Goal: Task Accomplishment & Management: Complete application form

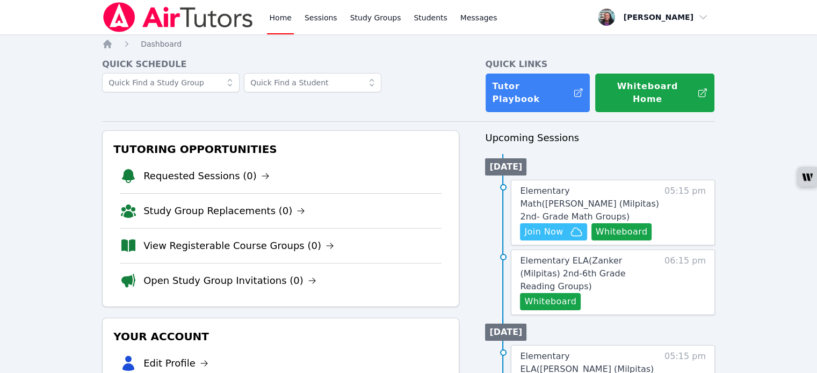
click at [112, 140] on h3 "Tutoring Opportunities" at bounding box center [280, 149] width 339 height 19
click at [556, 226] on span "Join Now" at bounding box center [543, 232] width 39 height 13
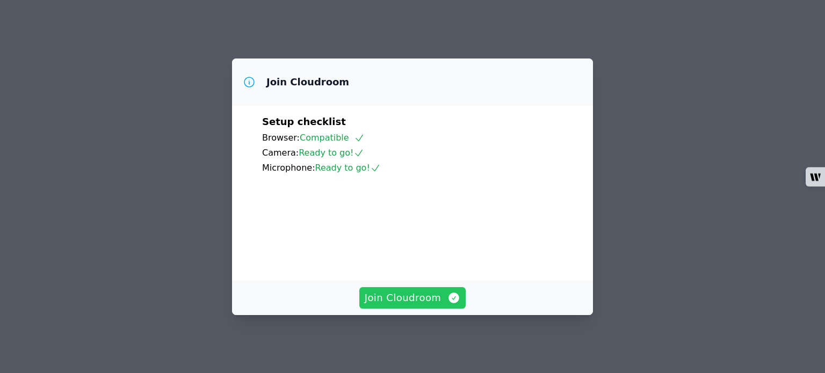
click at [438, 302] on span "Join Cloudroom" at bounding box center [413, 298] width 96 height 15
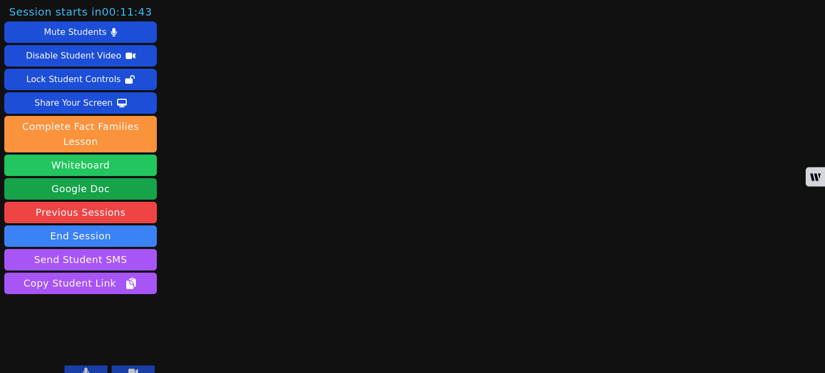
click at [113, 155] on button "Whiteboard" at bounding box center [80, 165] width 153 height 21
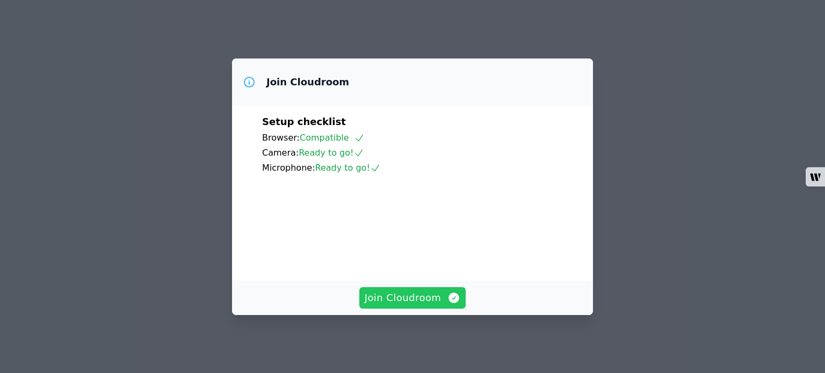
click at [428, 297] on span "Join Cloudroom" at bounding box center [413, 298] width 96 height 15
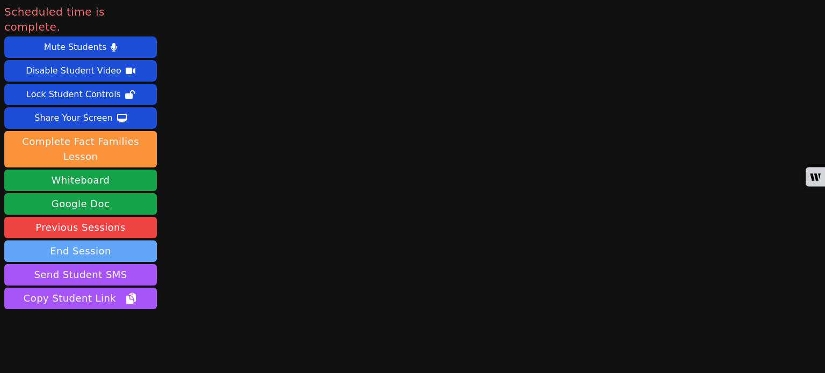
click at [129, 241] on button "End Session" at bounding box center [80, 251] width 153 height 21
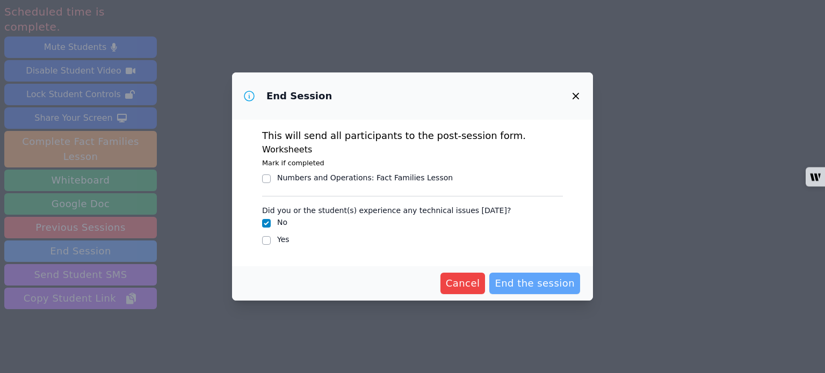
click at [544, 283] on span "End the session" at bounding box center [535, 283] width 80 height 15
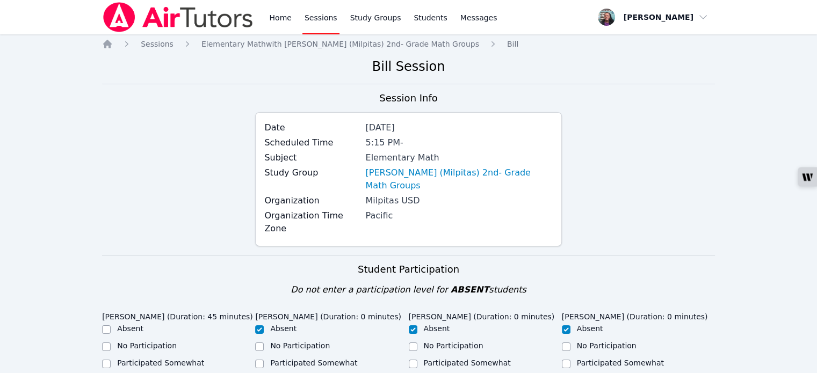
checkbox input "true"
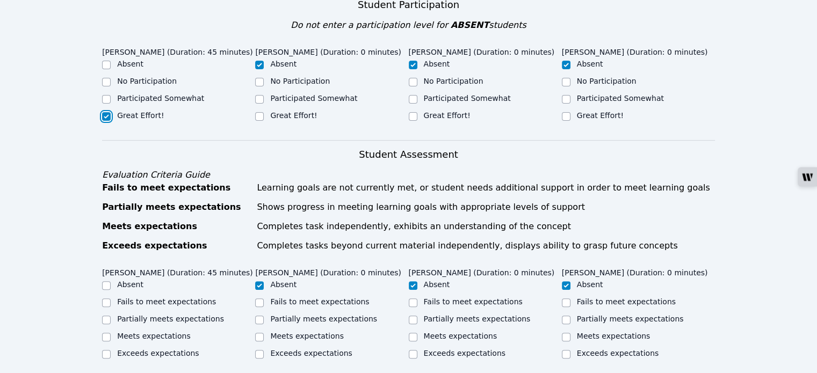
scroll to position [430, 0]
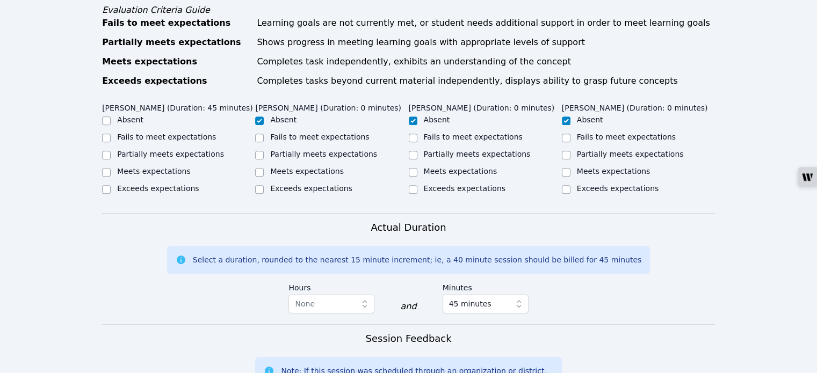
click at [107, 149] on div at bounding box center [106, 155] width 9 height 13
click at [105, 151] on input "Partially meets expectations" at bounding box center [106, 155] width 9 height 9
checkbox input "true"
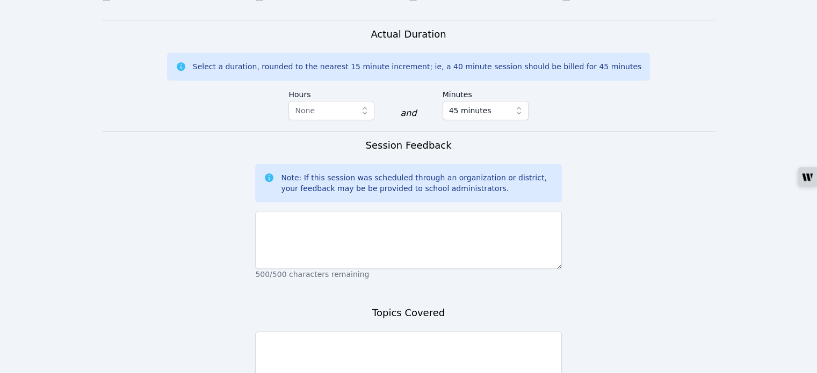
scroll to position [645, 0]
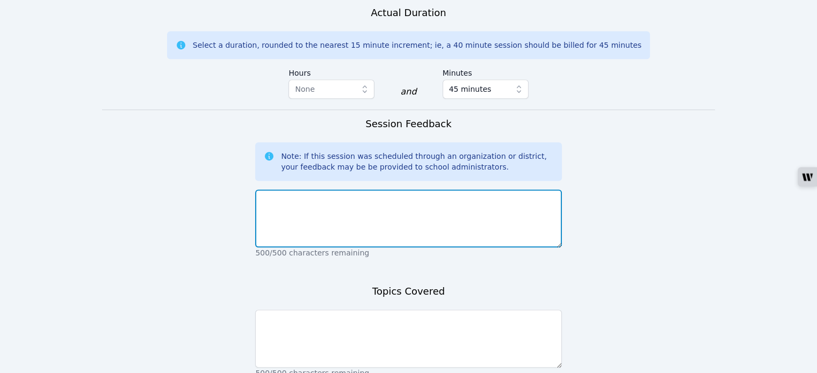
click at [456, 191] on textarea at bounding box center [408, 219] width 306 height 58
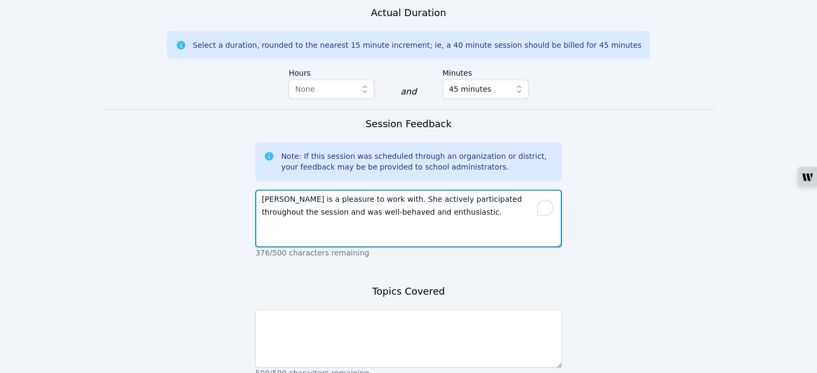
type textarea "Veronica is a pleasure to work with. She actively participated throughout the s…"
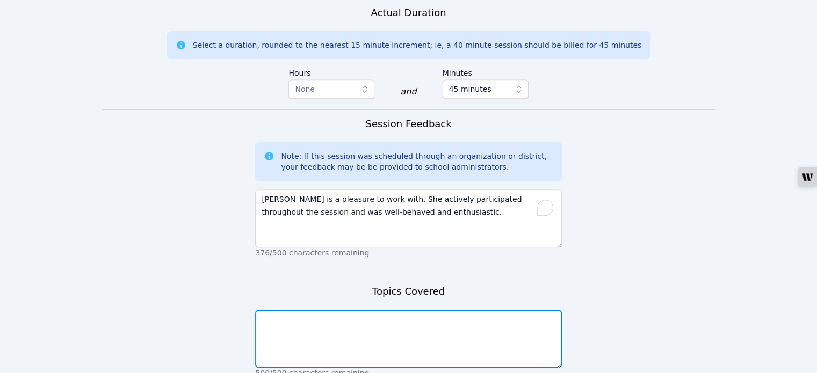
click at [357, 314] on textarea at bounding box center [408, 339] width 306 height 58
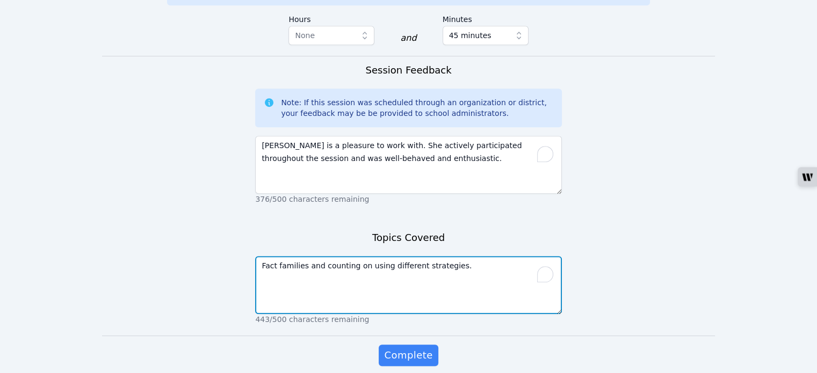
type textarea "Fact families and counting on using different strategies."
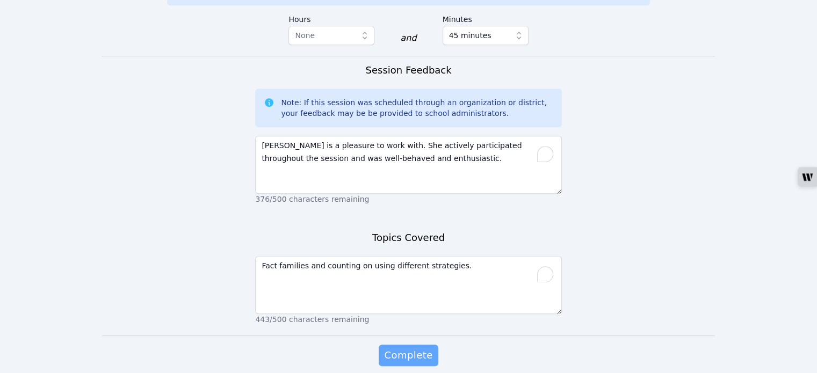
click at [415, 348] on span "Complete" at bounding box center [408, 355] width 48 height 15
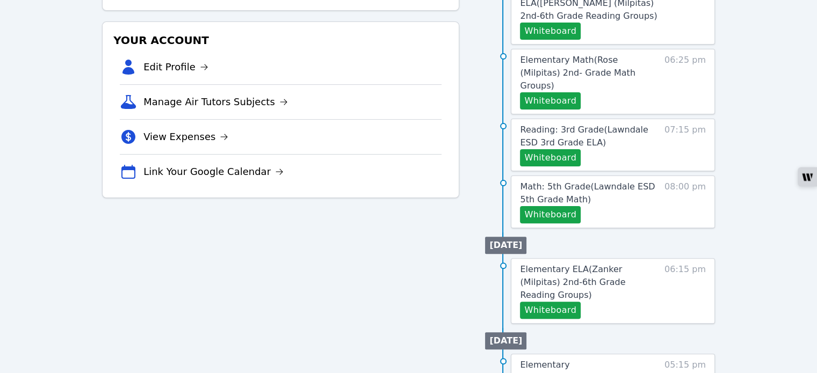
scroll to position [376, 0]
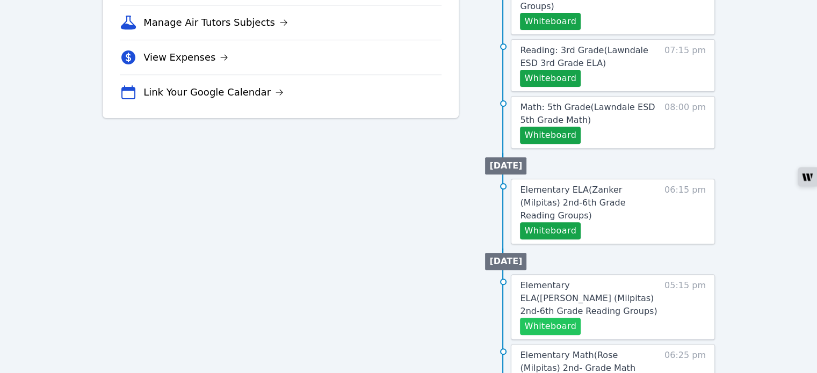
click at [545, 318] on button "Whiteboard" at bounding box center [550, 326] width 61 height 17
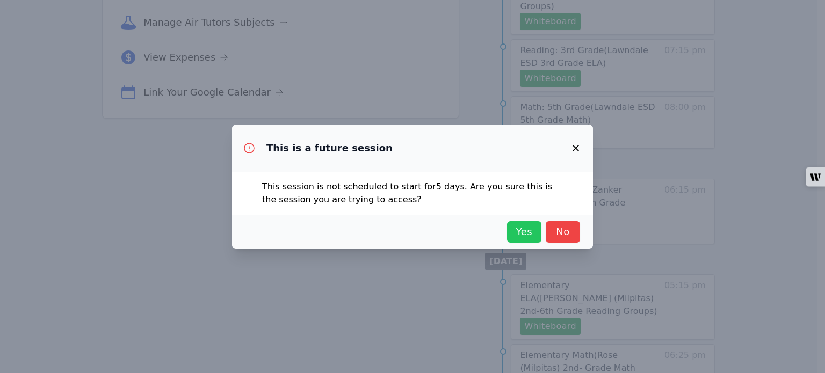
click at [529, 232] on span "Yes" at bounding box center [524, 232] width 24 height 15
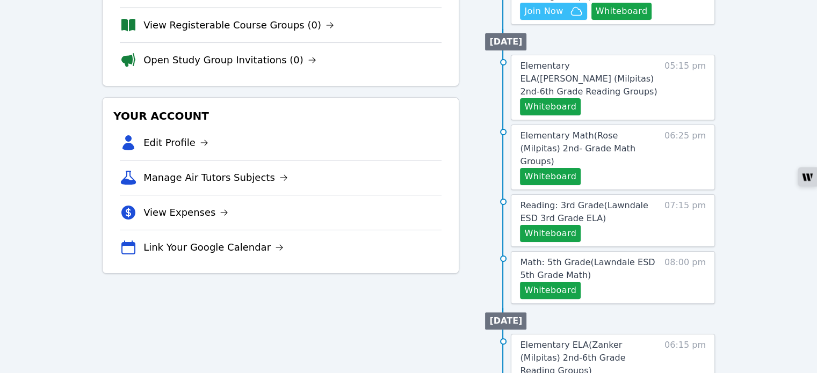
scroll to position [54, 0]
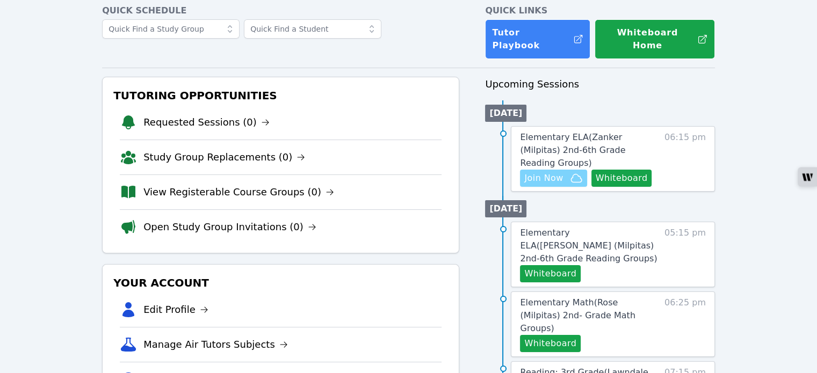
click at [556, 172] on span "Join Now" at bounding box center [543, 178] width 39 height 13
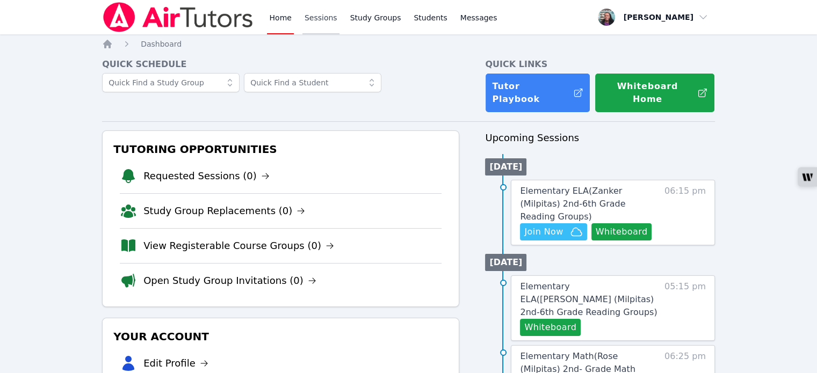
click at [319, 19] on link "Sessions" at bounding box center [320, 17] width 37 height 34
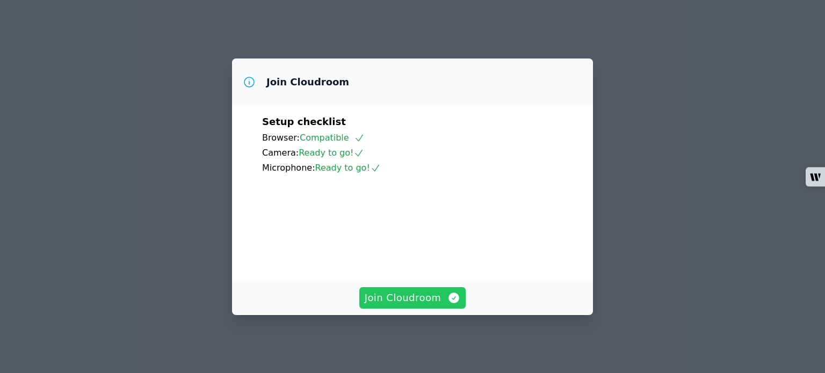
click at [415, 298] on span "Join Cloudroom" at bounding box center [413, 298] width 96 height 15
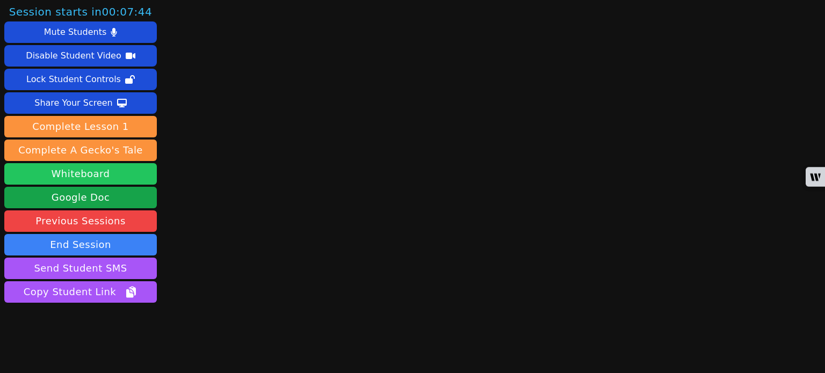
click at [103, 172] on button "Whiteboard" at bounding box center [80, 173] width 153 height 21
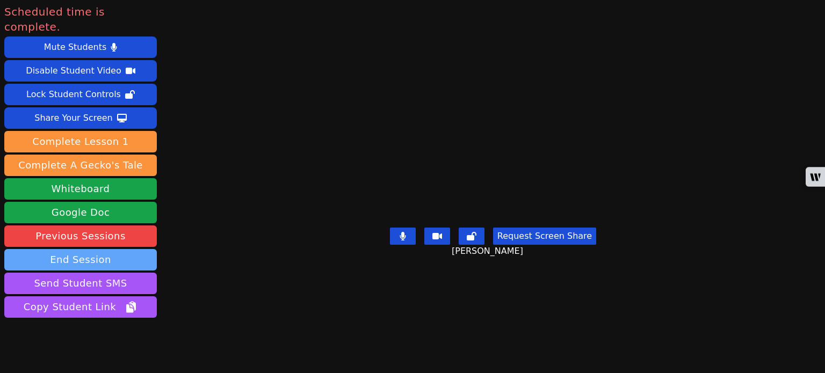
click at [77, 249] on button "End Session" at bounding box center [80, 259] width 153 height 21
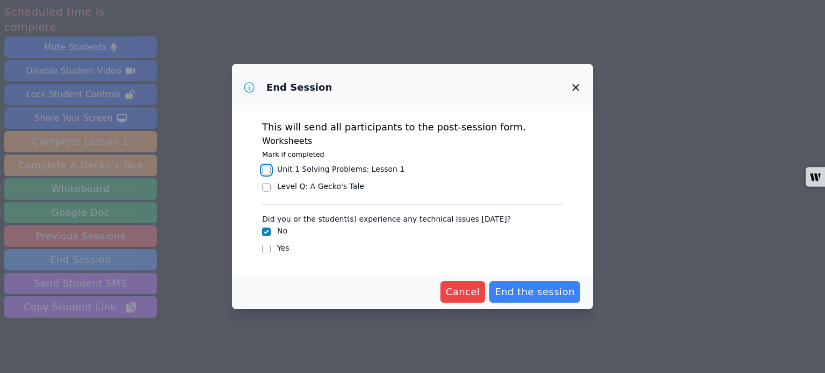
click at [264, 169] on input "Unit 1 Solving Problems : Lesson 1" at bounding box center [266, 170] width 9 height 9
click at [268, 171] on input "Unit 1 Solving Problems : Lesson 1" at bounding box center [266, 170] width 9 height 9
checkbox input "false"
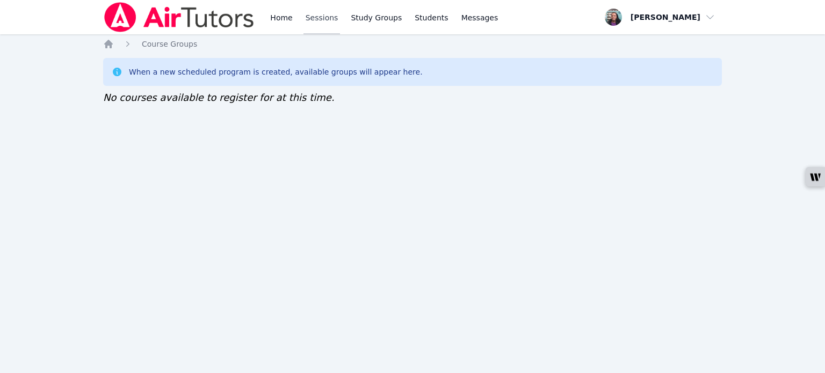
click at [317, 15] on link "Sessions" at bounding box center [321, 17] width 37 height 34
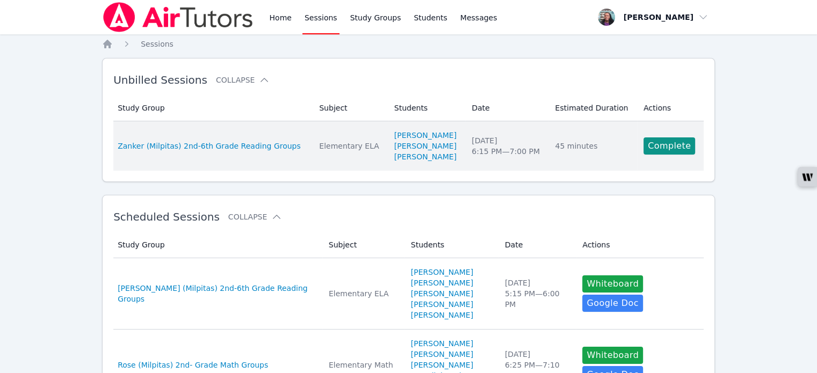
scroll to position [54, 0]
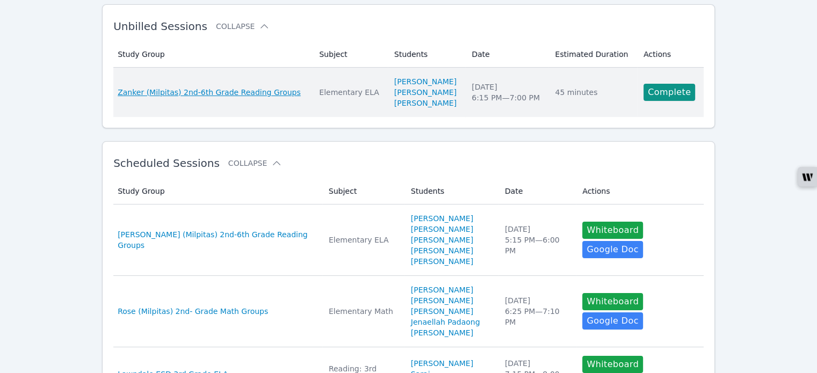
click at [223, 88] on span "Zanker (Milpitas) 2nd-6th Grade Reading Groups" at bounding box center [209, 92] width 183 height 11
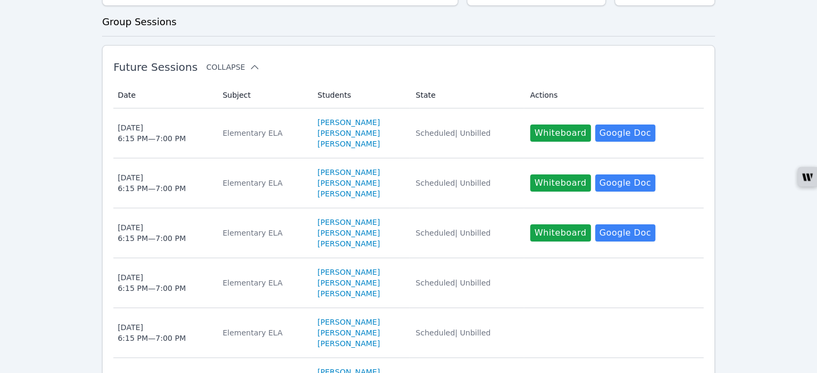
scroll to position [215, 0]
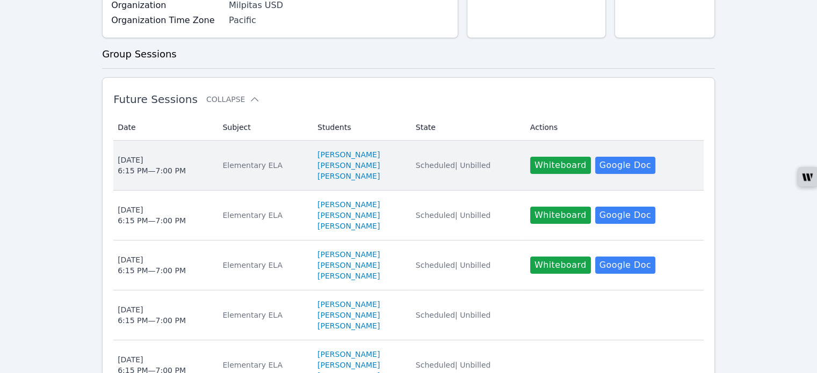
click at [260, 163] on div "Elementary ELA" at bounding box center [263, 165] width 82 height 11
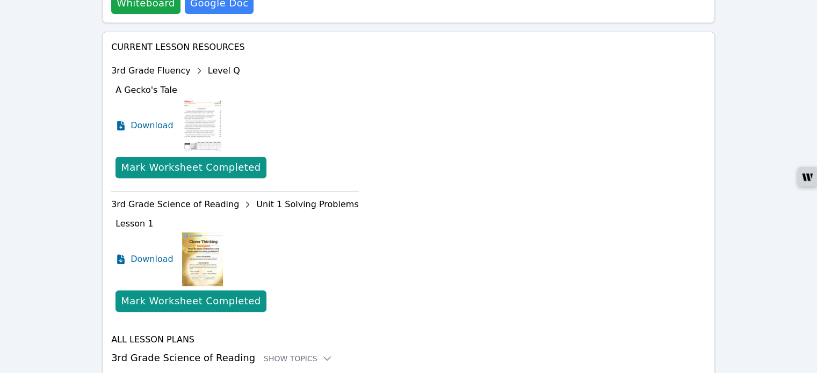
scroll to position [429, 0]
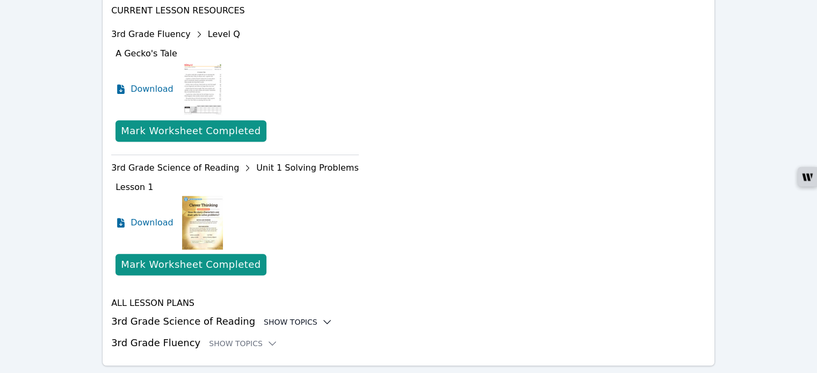
click at [322, 317] on icon at bounding box center [327, 322] width 11 height 11
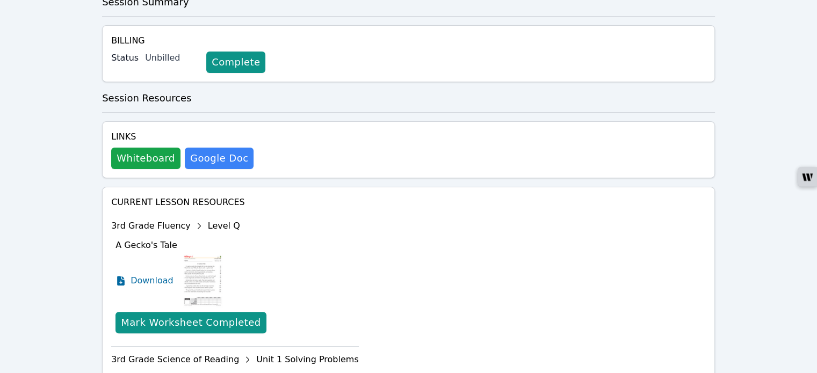
scroll to position [0, 0]
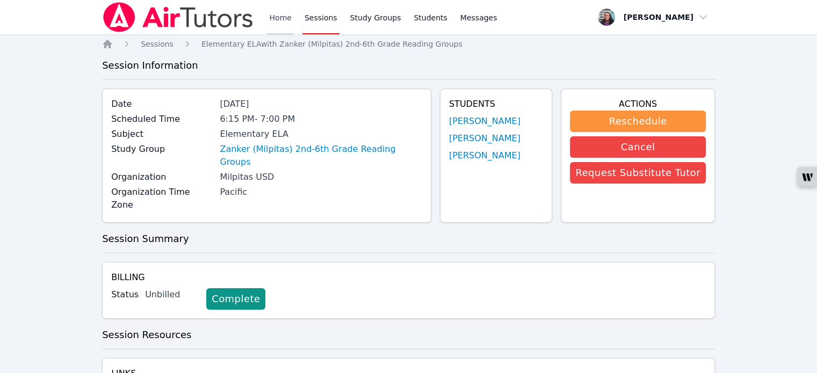
click at [274, 13] on link "Home" at bounding box center [280, 17] width 26 height 34
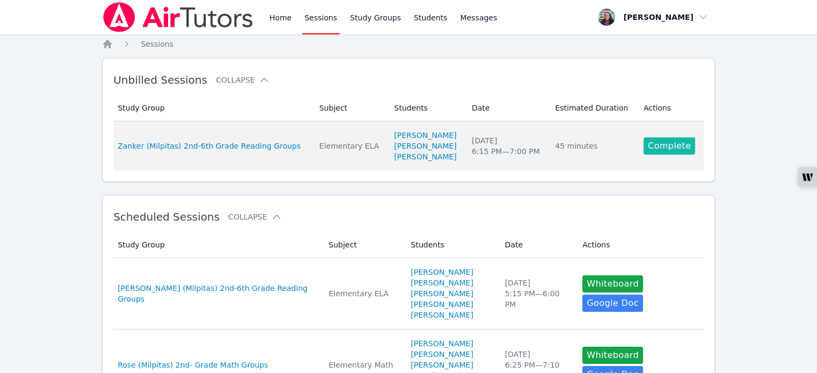
click at [654, 146] on link "Complete" at bounding box center [670, 146] width 52 height 17
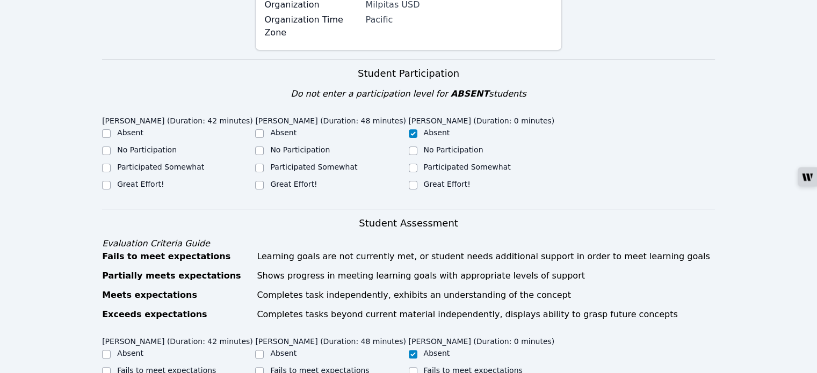
scroll to position [215, 0]
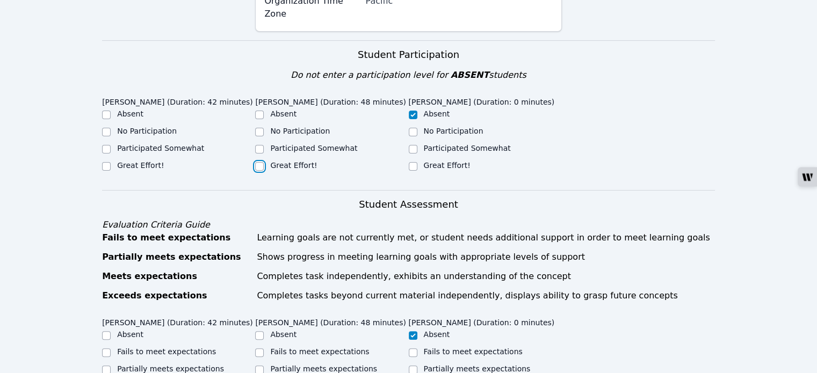
click at [261, 162] on input "Great Effort!" at bounding box center [259, 166] width 9 height 9
checkbox input "true"
click at [110, 162] on input "Great Effort!" at bounding box center [106, 166] width 9 height 9
checkbox input "true"
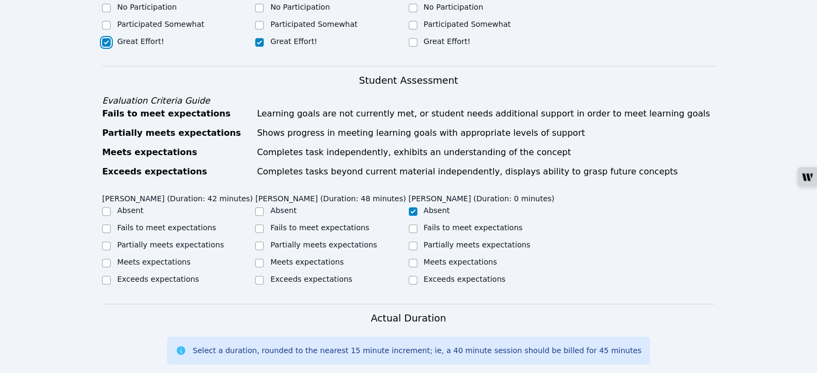
scroll to position [322, 0]
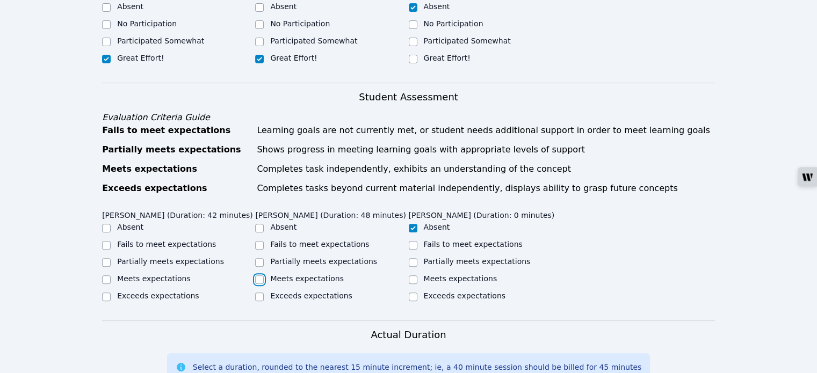
drag, startPoint x: 258, startPoint y: 252, endPoint x: 241, endPoint y: 251, distance: 16.7
click at [257, 276] on input "Meets expectations" at bounding box center [259, 280] width 9 height 9
checkbox input "true"
click at [107, 258] on input "Partially meets expectations" at bounding box center [106, 262] width 9 height 9
checkbox input "true"
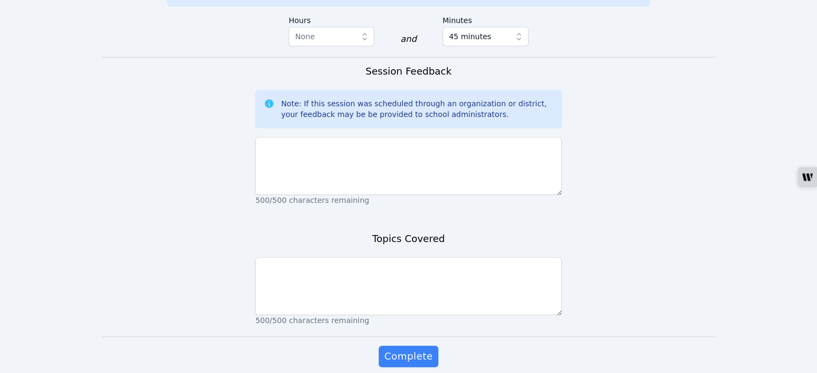
scroll to position [698, 0]
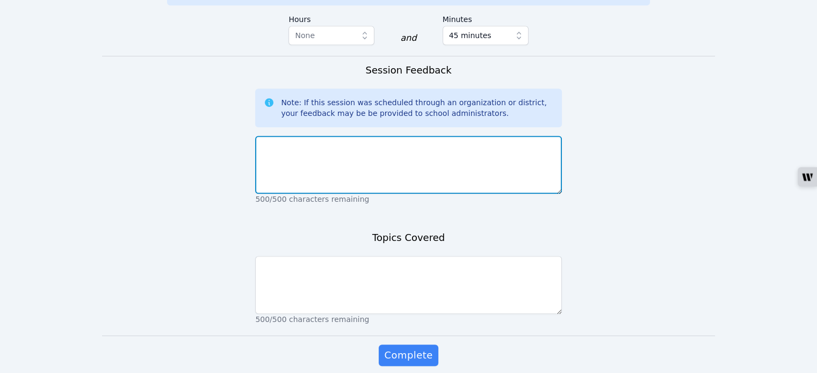
click at [336, 139] on textarea at bounding box center [408, 165] width 306 height 58
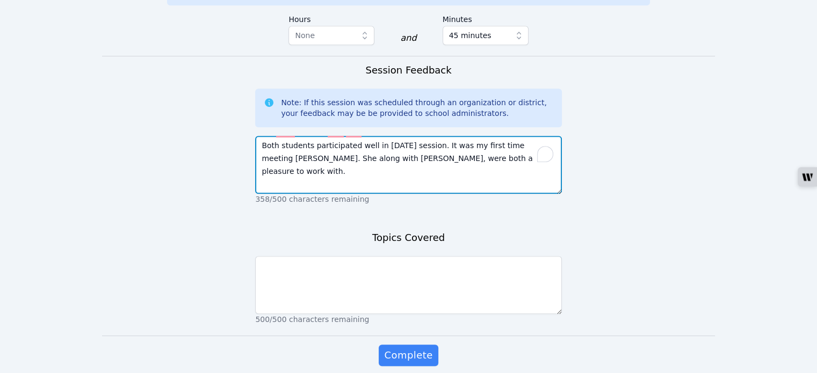
drag, startPoint x: 452, startPoint y: 138, endPoint x: 256, endPoint y: 118, distance: 197.1
click at [256, 136] on textarea "Both students participated well in [DATE] session. It was my first time meeting…" at bounding box center [408, 165] width 306 height 58
type textarea "Both students participated well in [DATE] session. It was my first time meeting…"
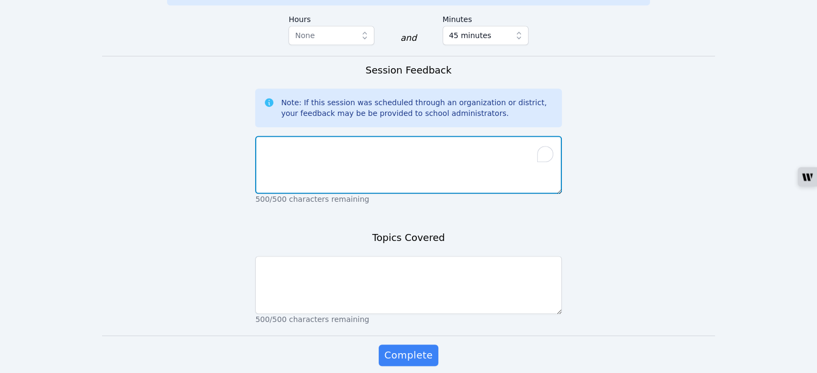
paste textarea "Both students participated well in [DATE] session. It was my first time meeting…"
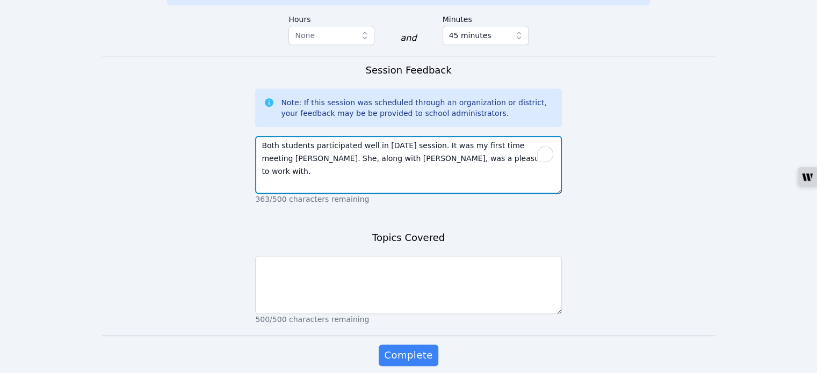
type textarea "Both students participated well in [DATE] session. It was my first time meeting…"
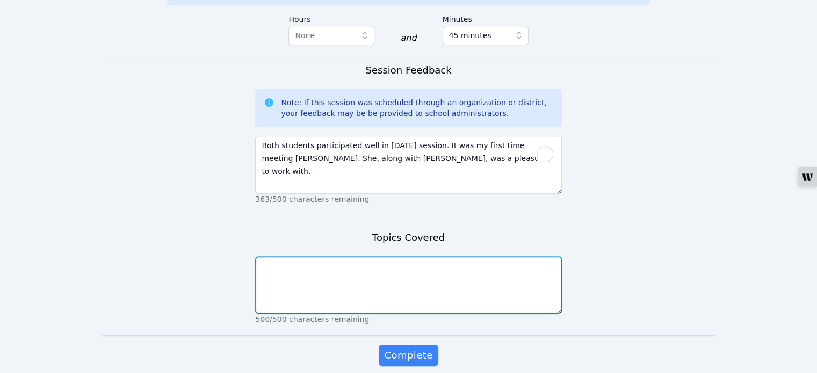
click at [358, 256] on textarea at bounding box center [408, 285] width 306 height 58
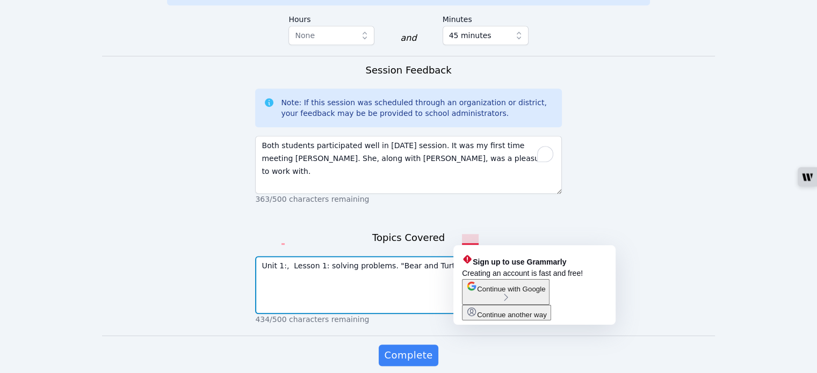
click at [475, 256] on textarea "Unit 1:, Lesson 1: solving problems. "Bear and Turtle Have a Rade" at bounding box center [408, 285] width 306 height 58
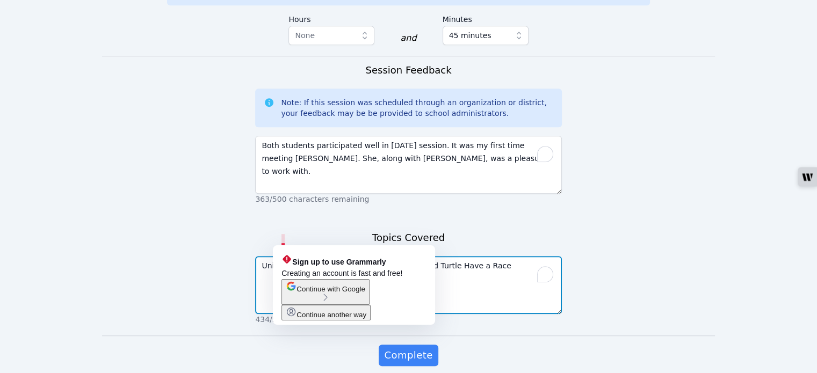
click at [284, 256] on textarea "Unit 1:, Lesson 1: solving problems. "Bear and Turtle Have a Race" at bounding box center [408, 285] width 306 height 58
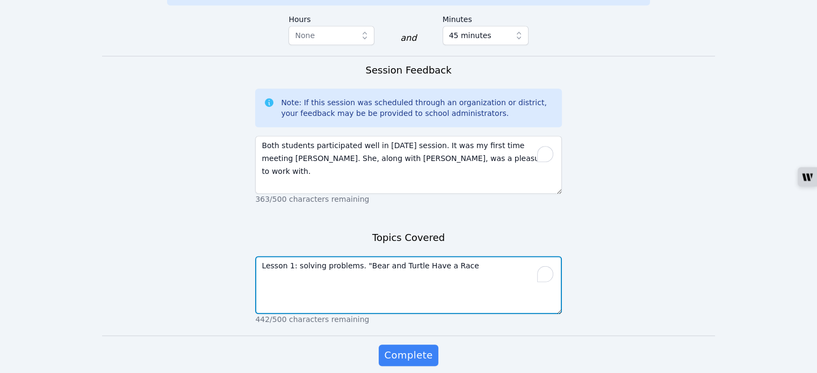
click at [352, 256] on textarea "Lesson 1: solving problems. "Bear and Turtle Have a Race" at bounding box center [408, 285] width 306 height 58
click at [335, 256] on textarea "Lesson 1, Session 1, s. "Bear and Turtle Have a Race" at bounding box center [408, 285] width 306 height 58
click at [332, 256] on textarea "Lesson 1, Session 1,. "Bear and Turtle Have a Race" at bounding box center [408, 285] width 306 height 58
click at [461, 256] on textarea "Lesson 1, Session 1, "Bear and Turtle Have a Race" at bounding box center [408, 285] width 306 height 58
drag, startPoint x: 440, startPoint y: 240, endPoint x: 258, endPoint y: 244, distance: 181.6
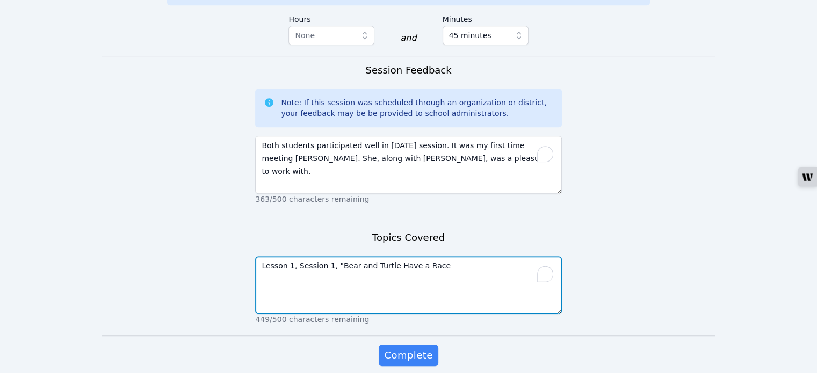
click at [258, 256] on textarea "Lesson 1, Session 1, "Bear and Turtle Have a Race" at bounding box center [408, 285] width 306 height 58
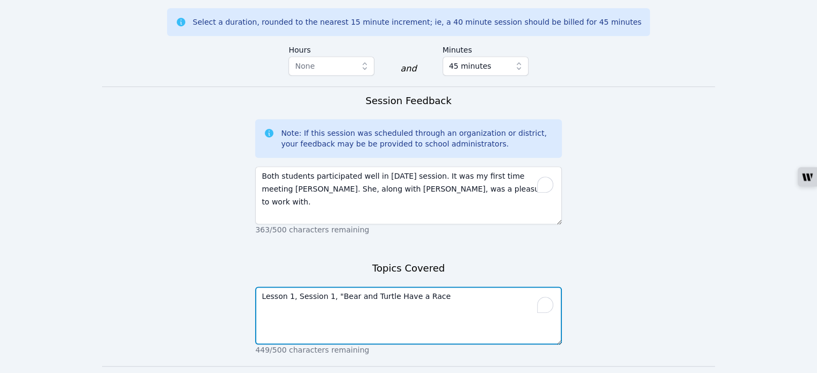
scroll to position [645, 0]
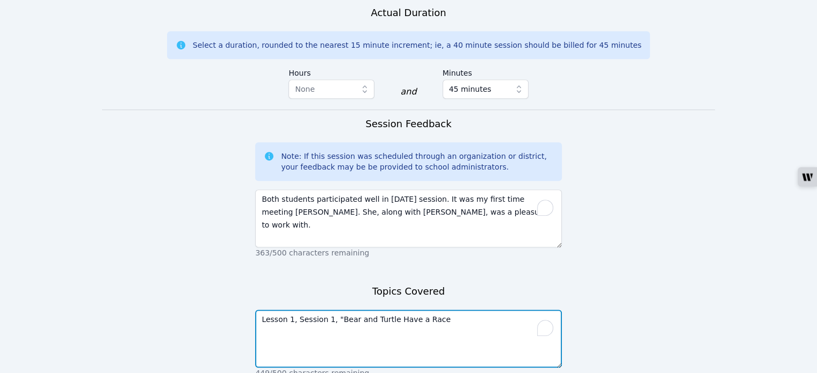
type textarea "Lesson 1, Session 1, "Bear and Turtle Have a Race"
paste textarea "Lesson 1, Session 1: "Bear and Turtle Have a Race""
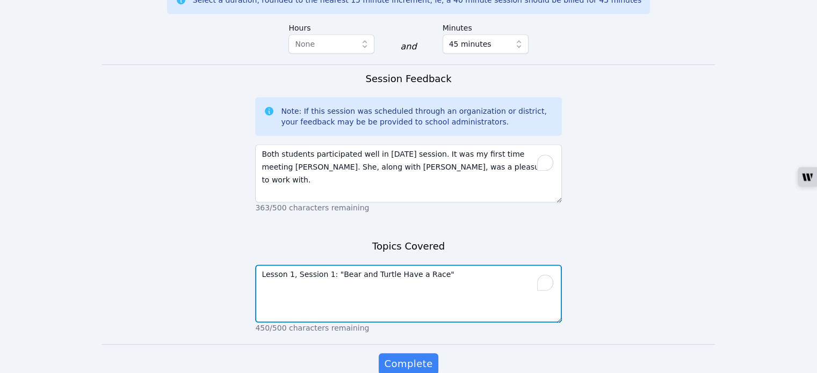
scroll to position [698, 0]
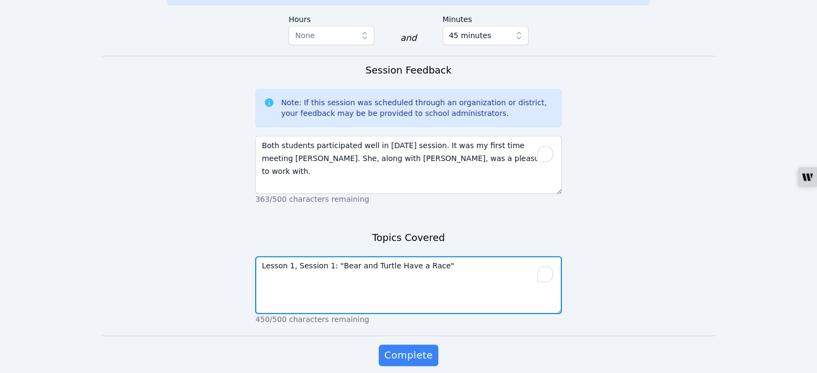
click at [423, 256] on textarea "Lesson 1, Session 1: "Bear and Turtle Have a Race"" at bounding box center [408, 285] width 306 height 58
type textarea "Lesson 1, Session 1: "Bear and Turtle Have a Race.""
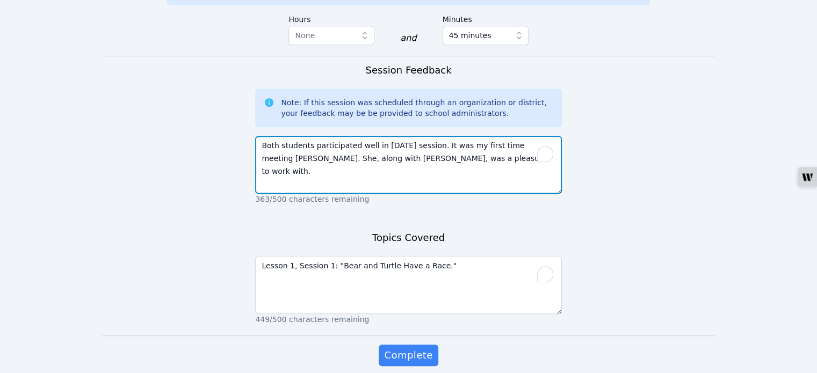
drag, startPoint x: 428, startPoint y: 135, endPoint x: 248, endPoint y: 125, distance: 180.2
click at [436, 136] on textarea "Both students participated well in [DATE] session. It was my first time meeting…" at bounding box center [408, 165] width 306 height 58
drag, startPoint x: 428, startPoint y: 134, endPoint x: 255, endPoint y: 115, distance: 173.9
click at [255, 136] on textarea "Both students participated well in [DATE] session. It was my first time meeting…" at bounding box center [408, 165] width 306 height 58
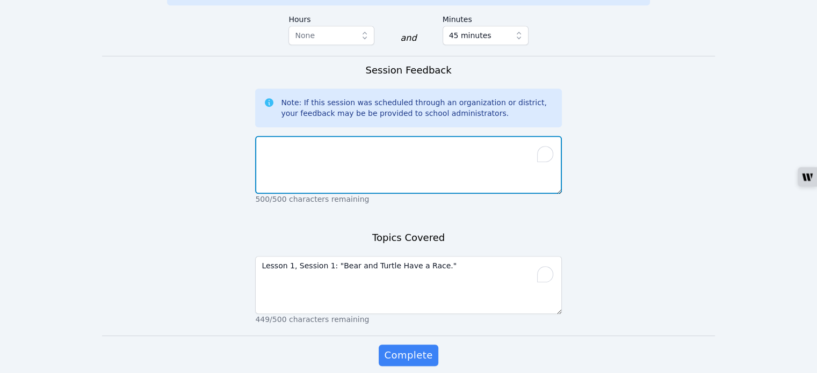
paste textarea "Both students participated well in [DATE] session. It was my first time meeting…"
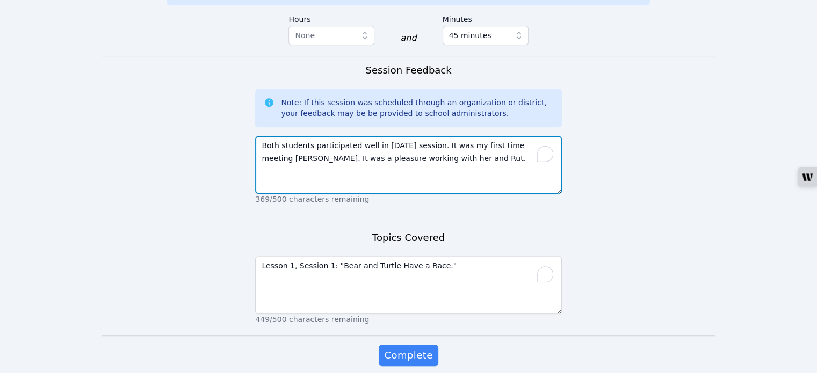
click at [419, 141] on textarea "Both students participated well in [DATE] session. It was my first time meeting…" at bounding box center [408, 165] width 306 height 58
type textarea "Both students participated well in [DATE] session. It was my first time meeting…"
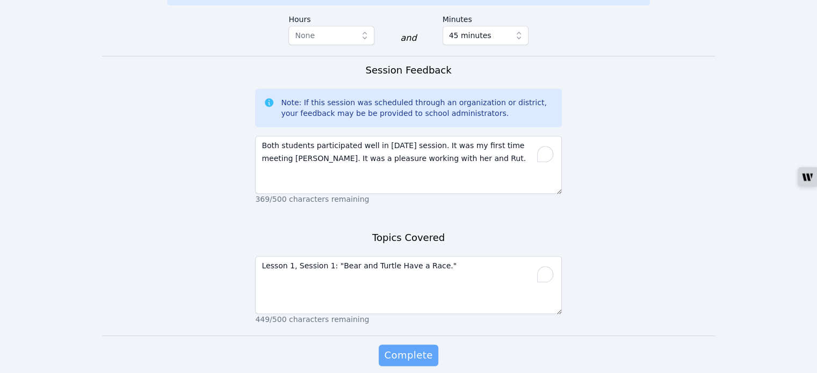
click at [408, 348] on span "Complete" at bounding box center [408, 355] width 48 height 15
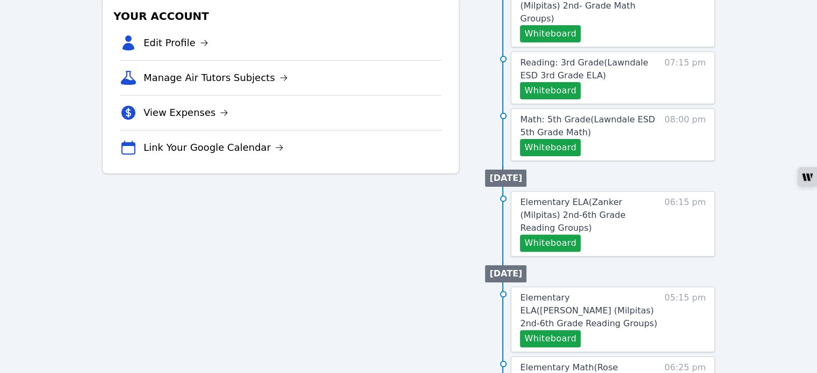
scroll to position [322, 0]
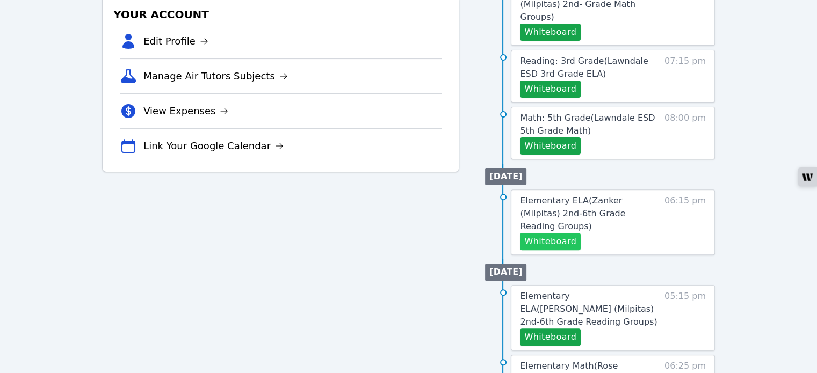
click at [536, 233] on button "Whiteboard" at bounding box center [550, 241] width 61 height 17
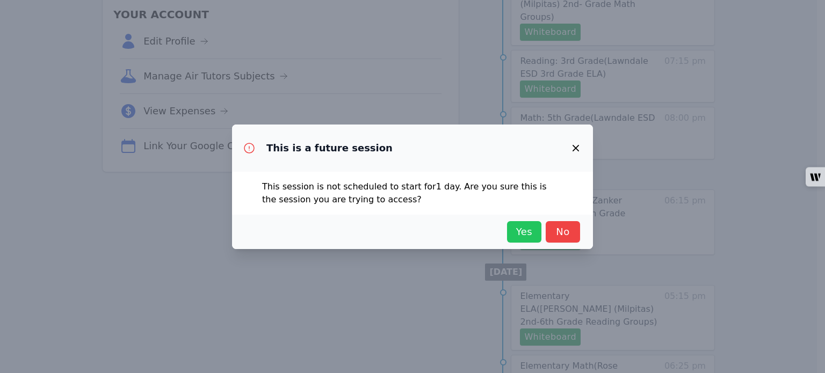
click at [520, 230] on span "Yes" at bounding box center [524, 232] width 24 height 15
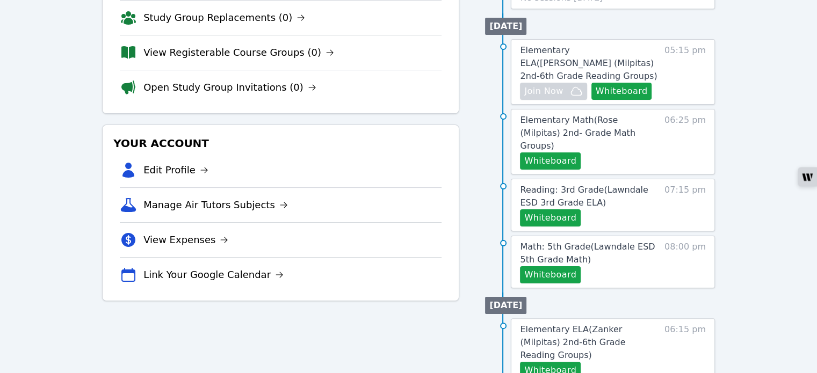
scroll to position [193, 0]
